Goal: Task Accomplishment & Management: Manage account settings

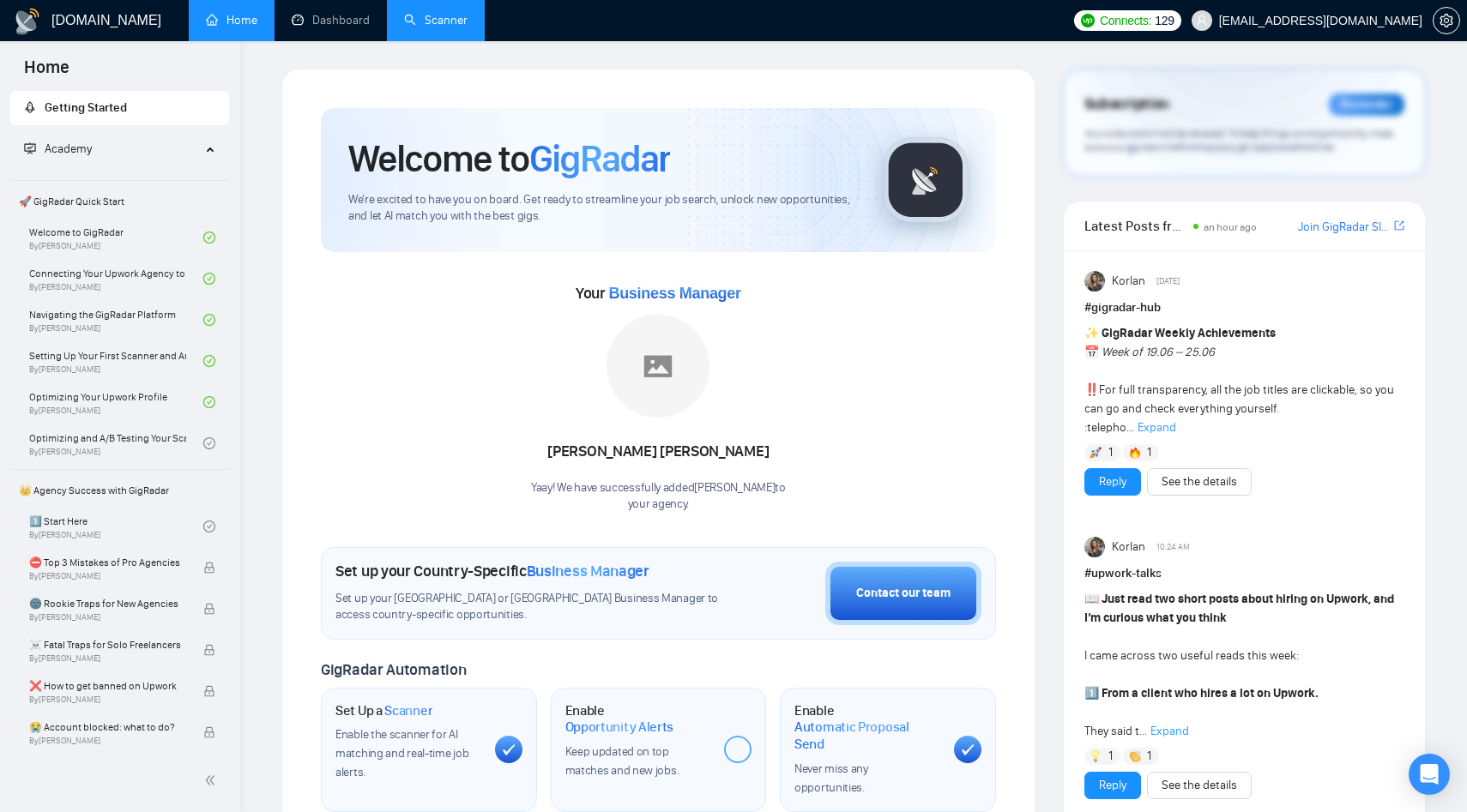
click at [421, 17] on li "Scanner" at bounding box center [436, 20] width 98 height 41
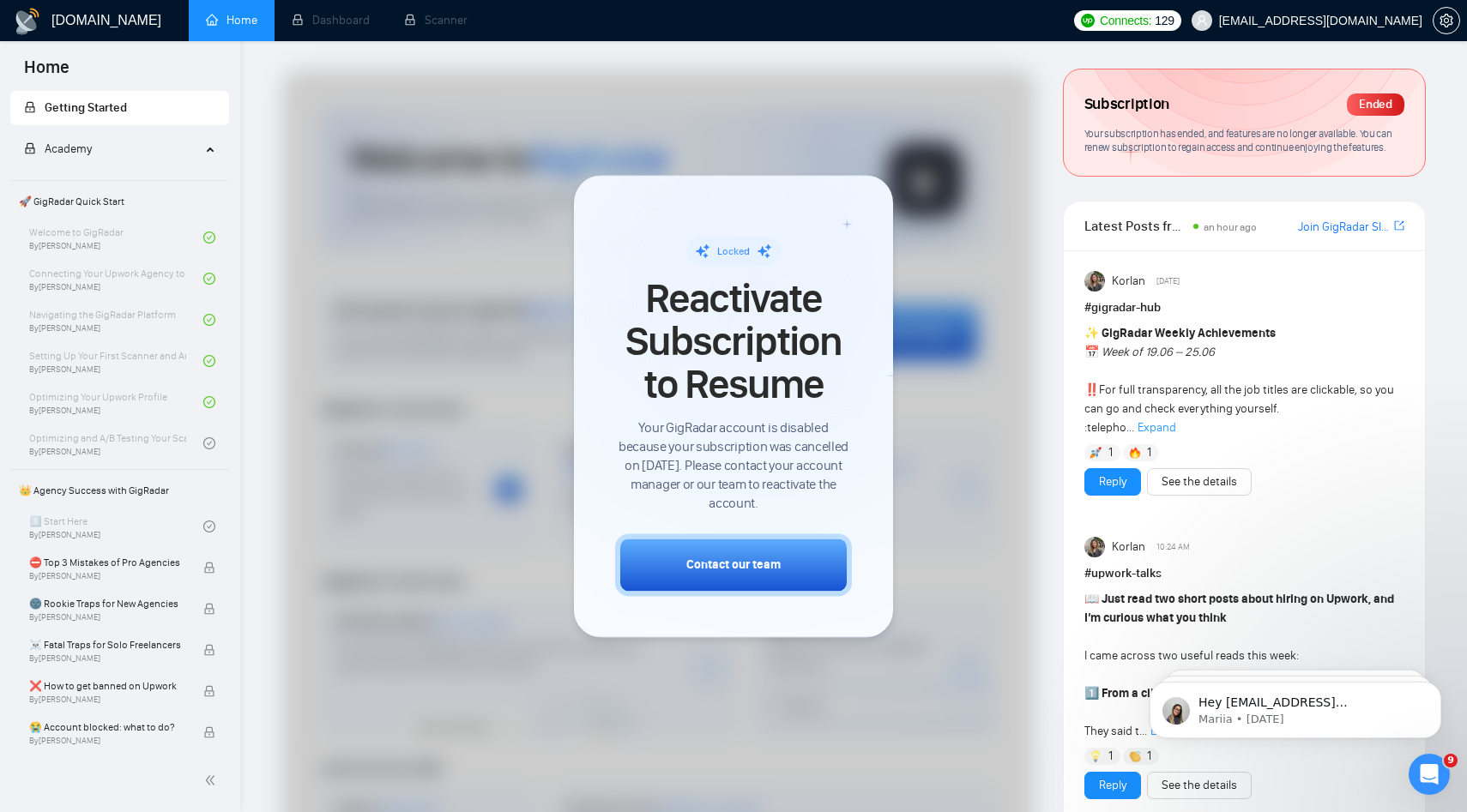
click at [900, 182] on div at bounding box center [658, 510] width 753 height 882
click at [1144, 130] on span "Your subscription has ended, and features are no longer available. You can rene…" at bounding box center [1238, 140] width 308 height 27
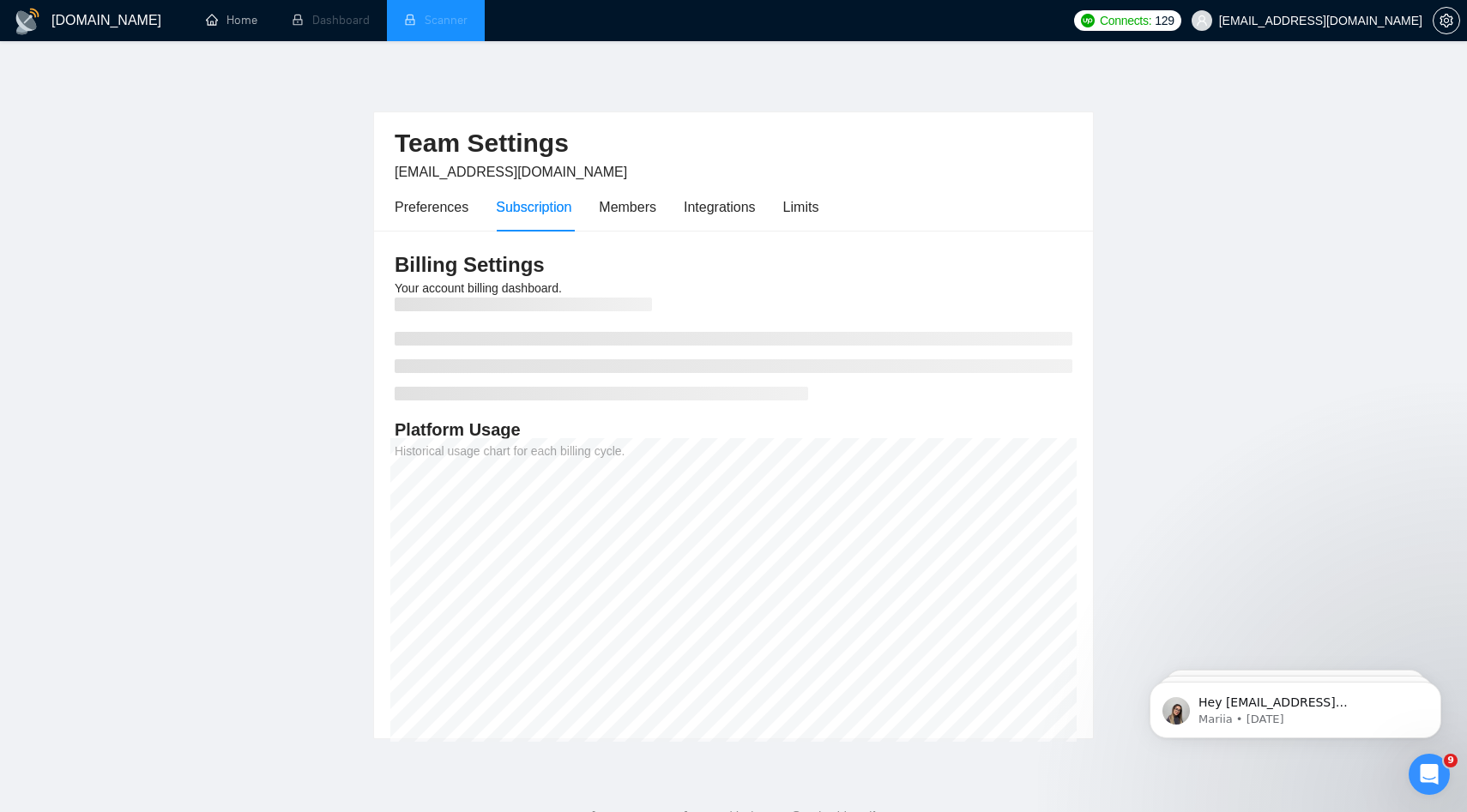
click at [436, 17] on li "Scanner" at bounding box center [436, 20] width 98 height 41
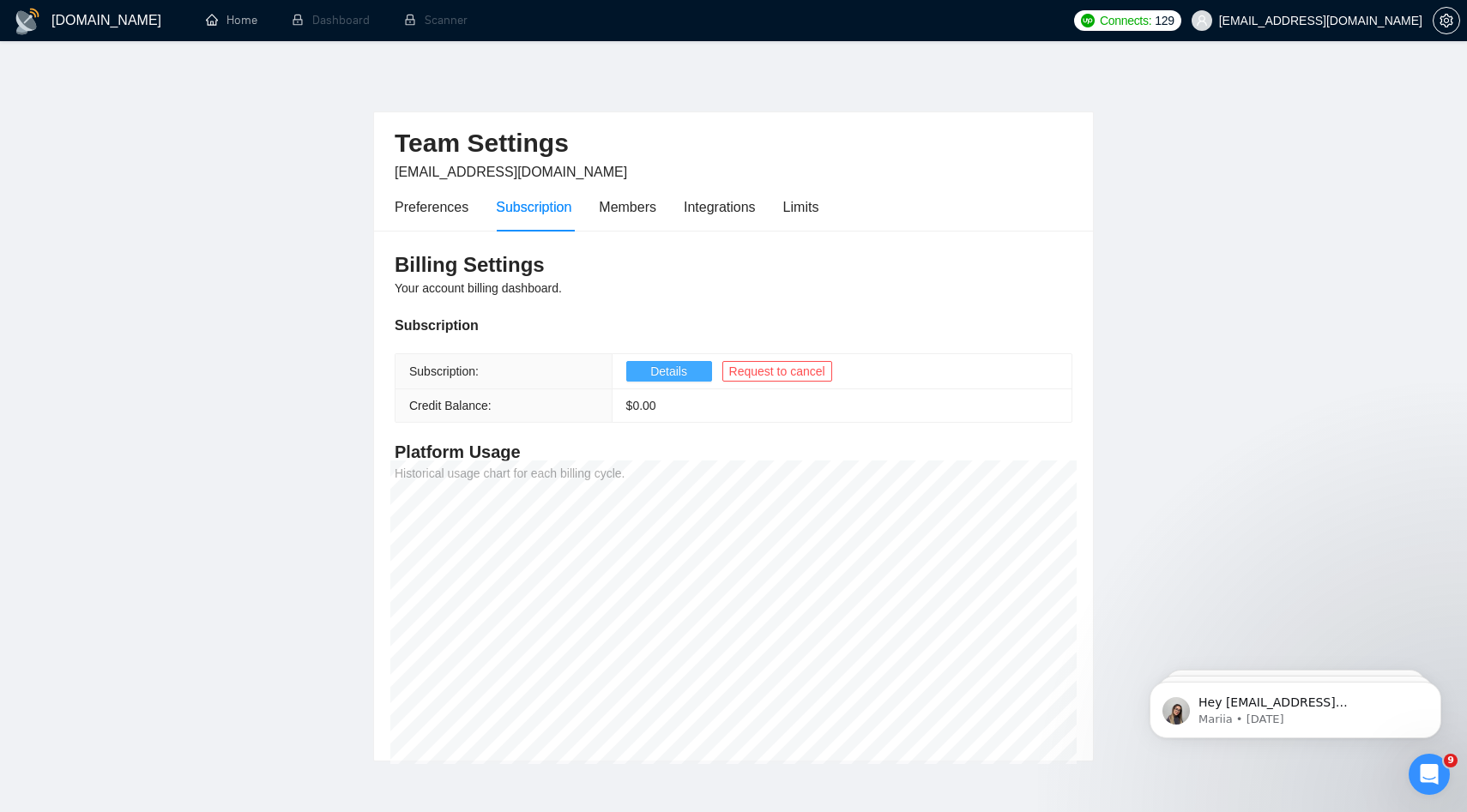
click at [692, 376] on button "Details" at bounding box center [669, 371] width 86 height 21
